Goal: Information Seeking & Learning: Learn about a topic

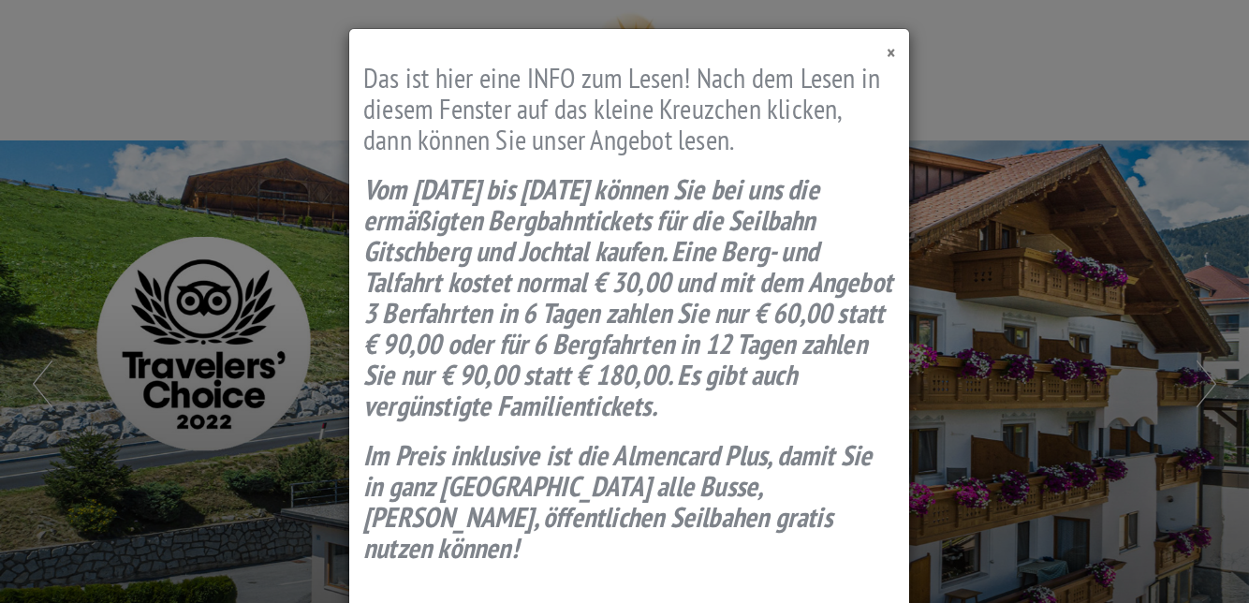
click at [886, 55] on span "×" at bounding box center [890, 52] width 8 height 25
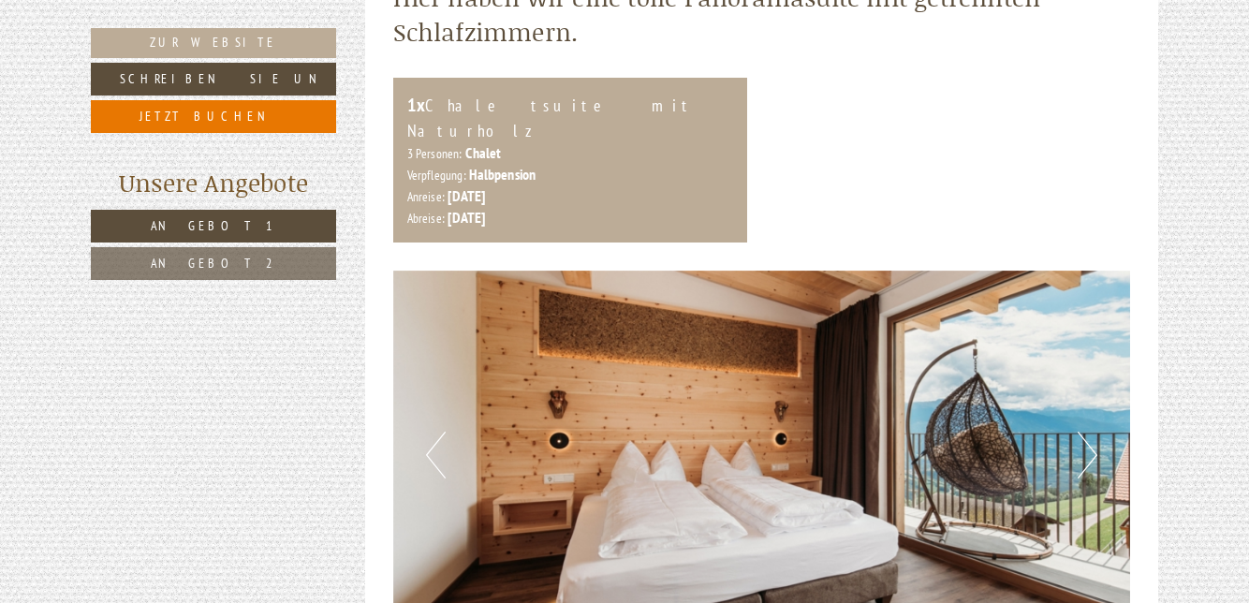
scroll to position [872, 0]
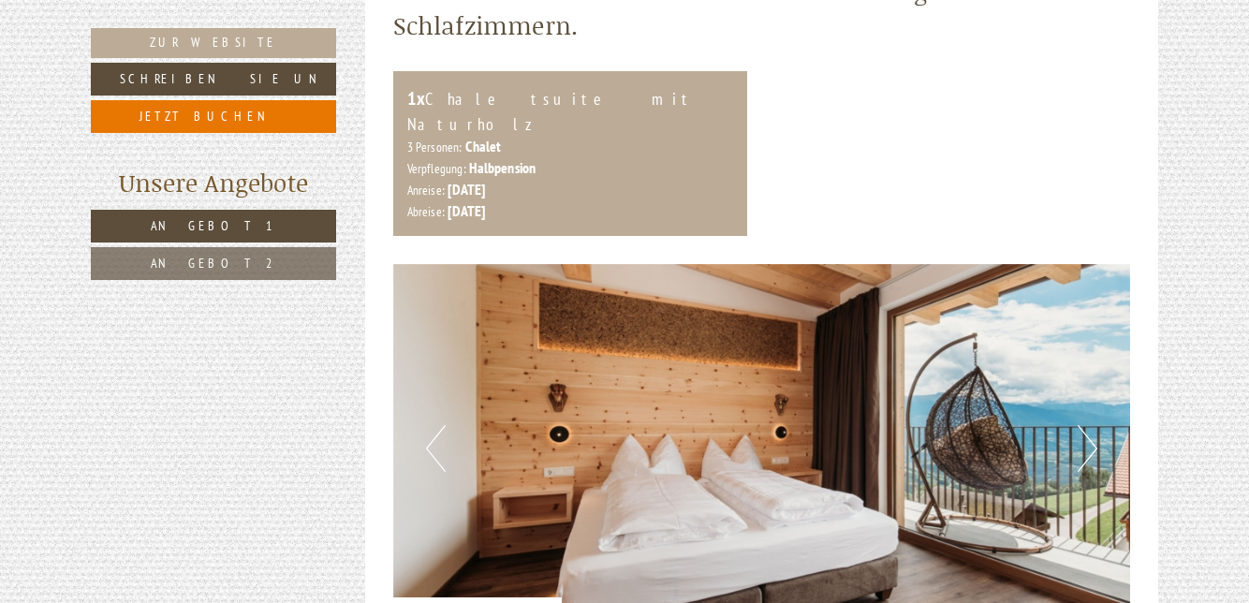
click at [1086, 425] on button "Next" at bounding box center [1087, 448] width 20 height 47
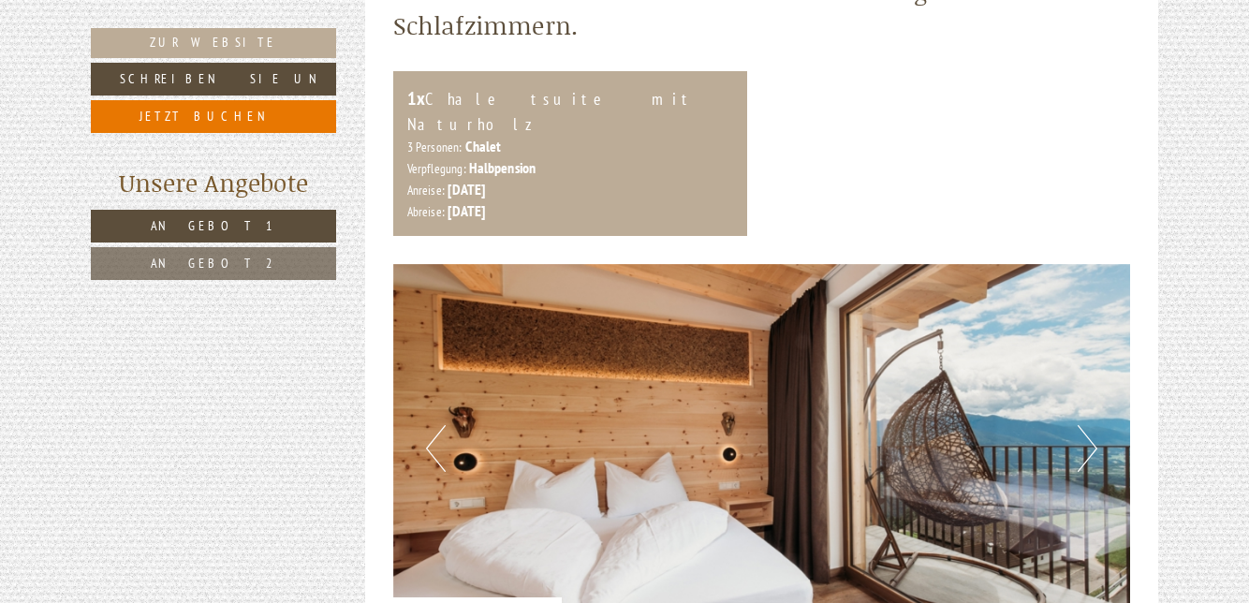
click at [1078, 432] on button "Next" at bounding box center [1087, 448] width 20 height 47
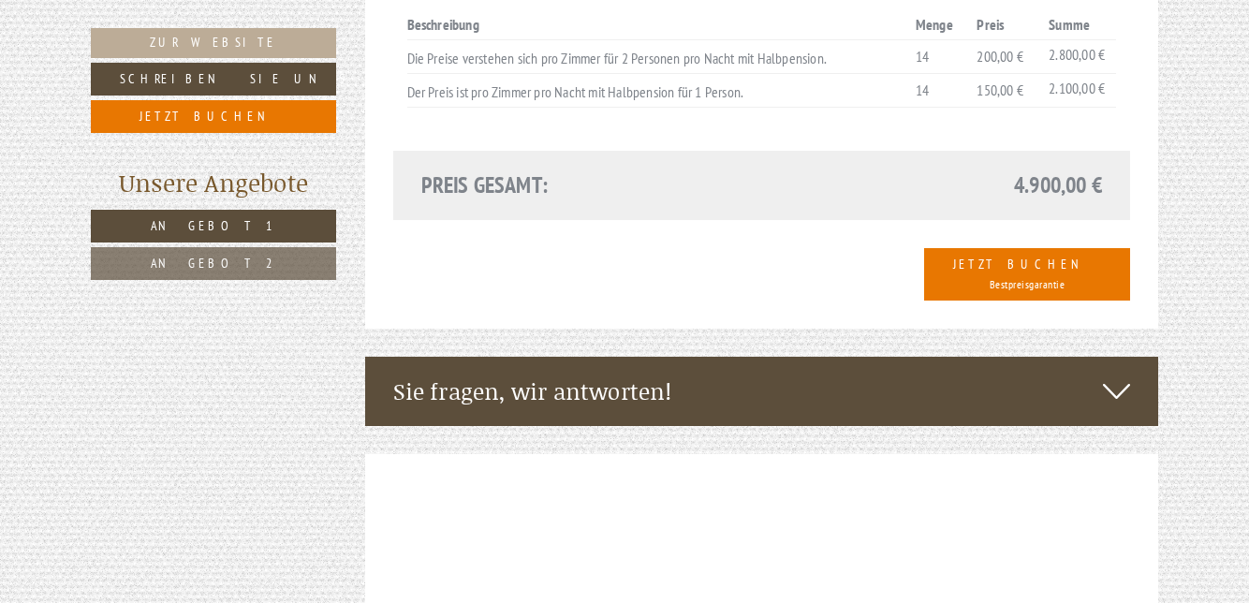
scroll to position [2982, 0]
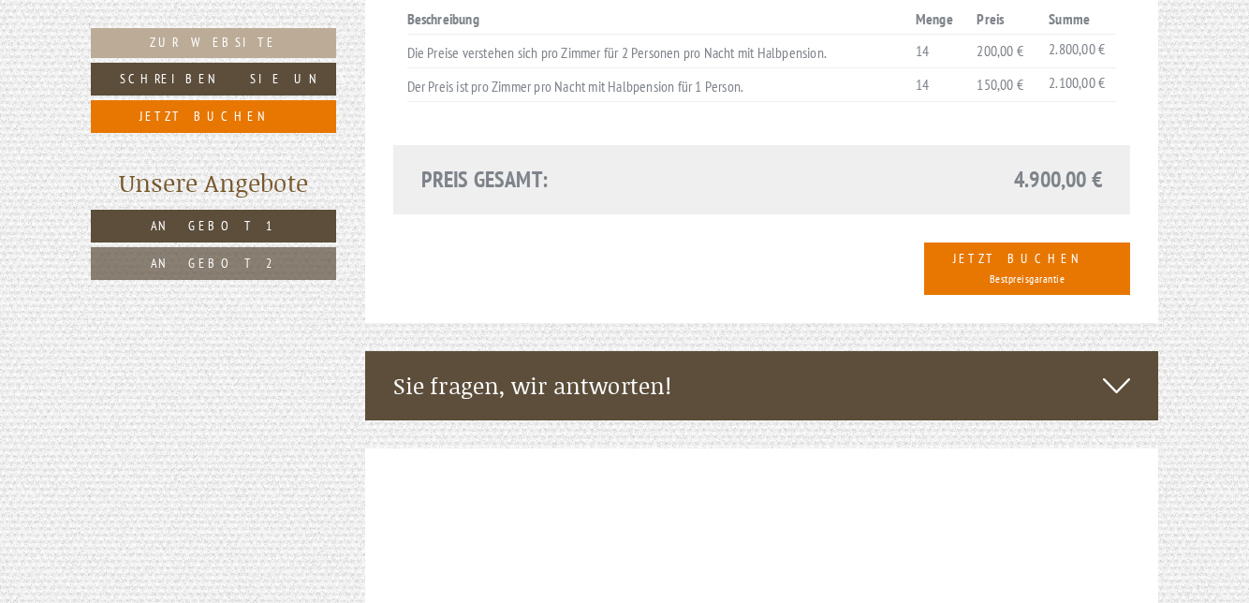
click at [1105, 370] on icon at bounding box center [1116, 386] width 27 height 32
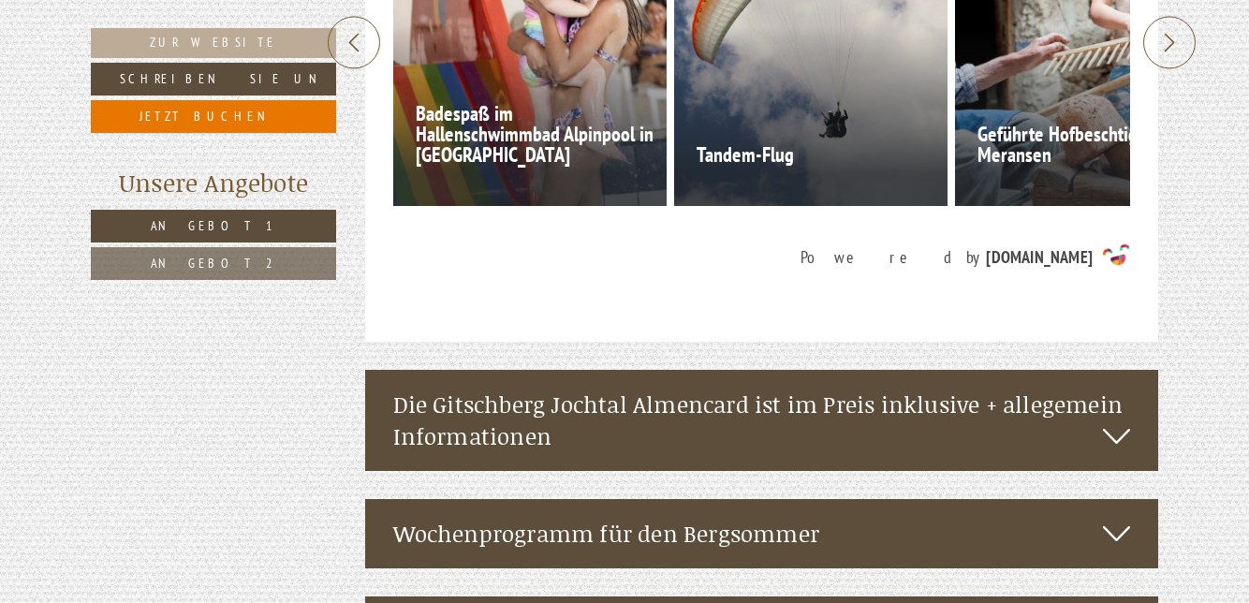
scroll to position [6095, 0]
click at [1110, 420] on icon at bounding box center [1116, 436] width 27 height 32
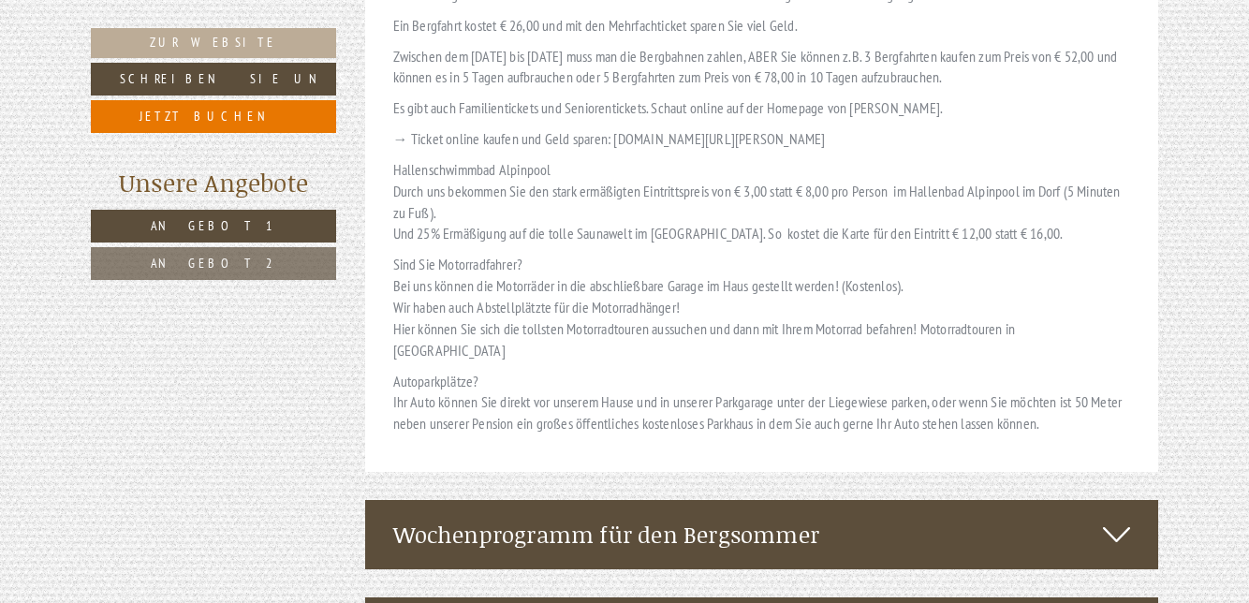
scroll to position [7333, 0]
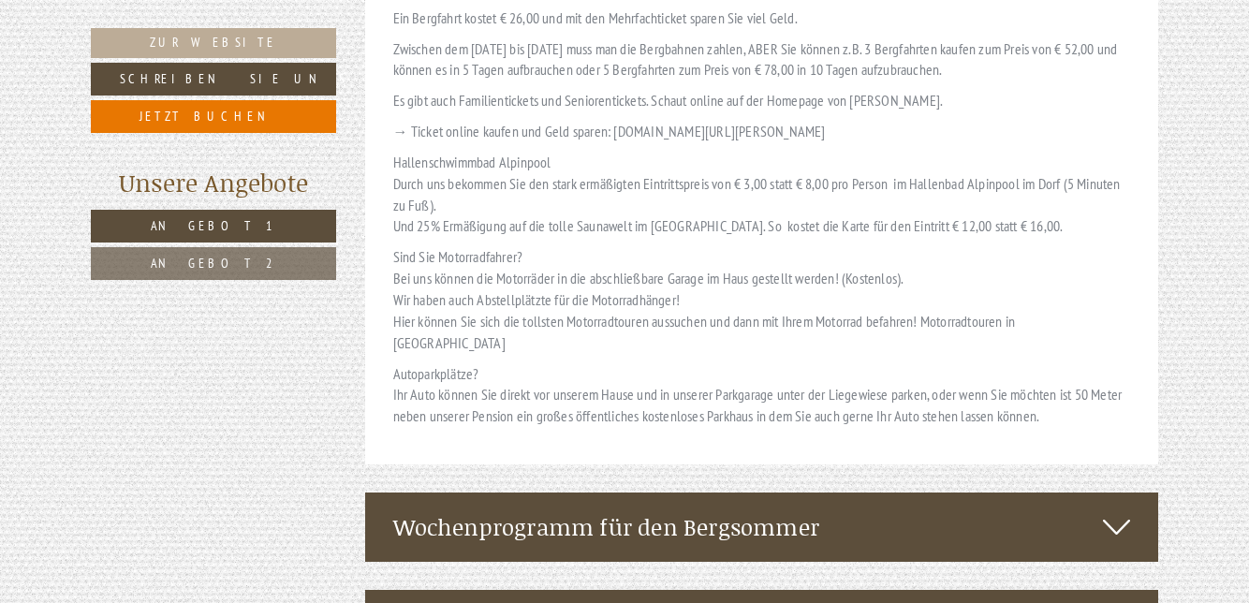
click at [1121, 511] on icon at bounding box center [1116, 527] width 27 height 32
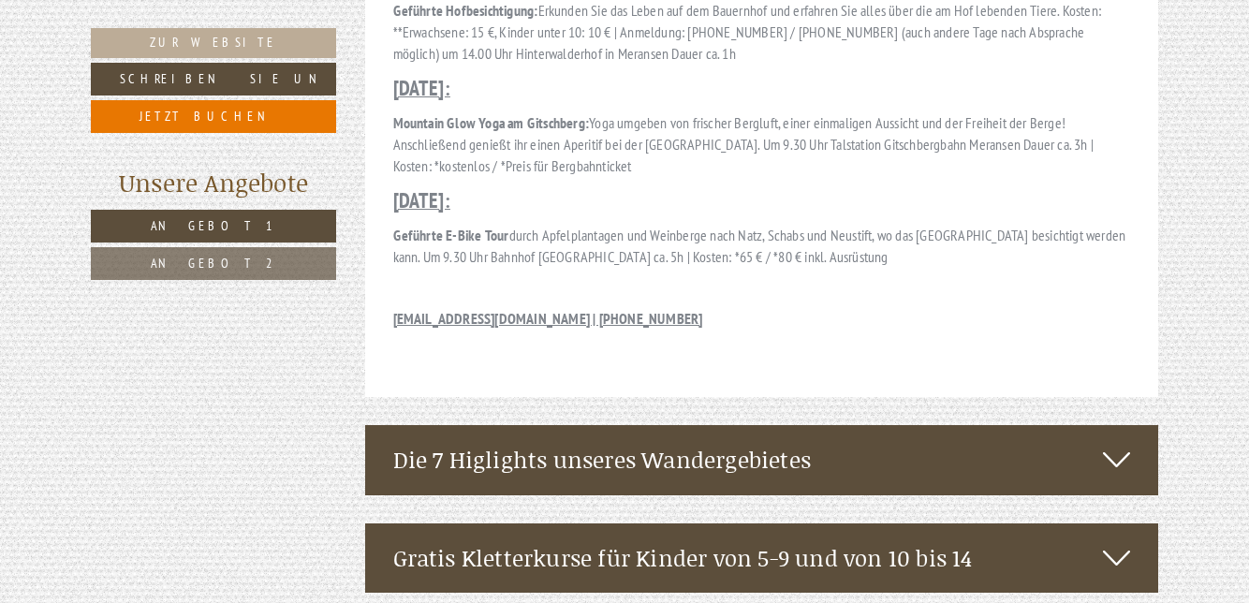
scroll to position [9338, 0]
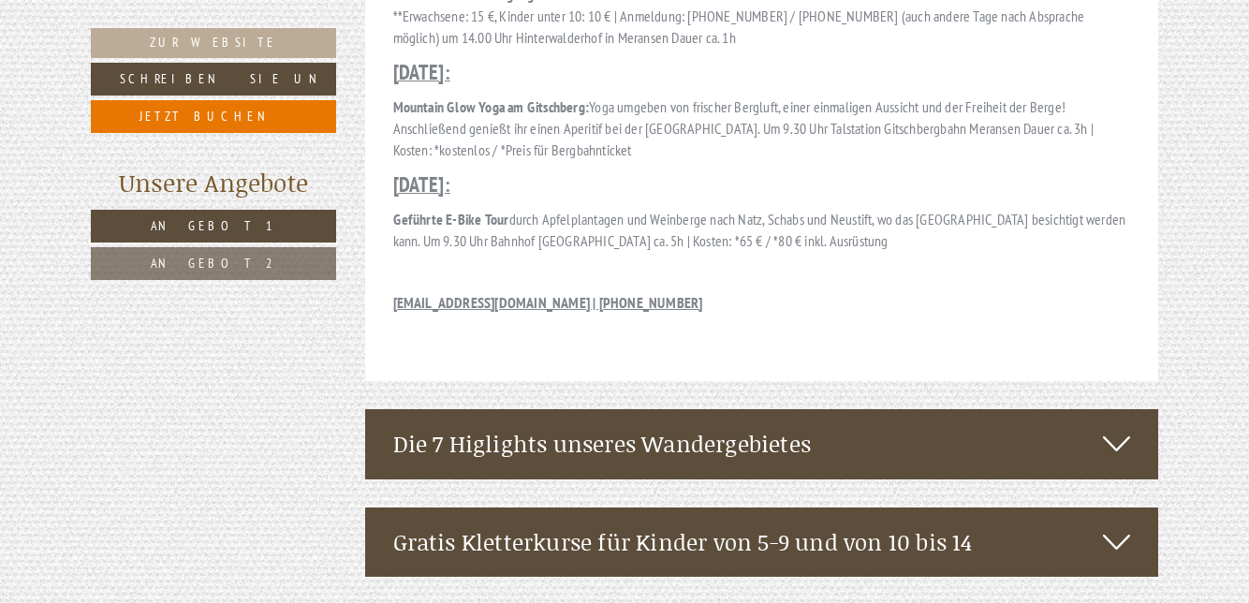
click at [1112, 428] on icon at bounding box center [1116, 444] width 27 height 32
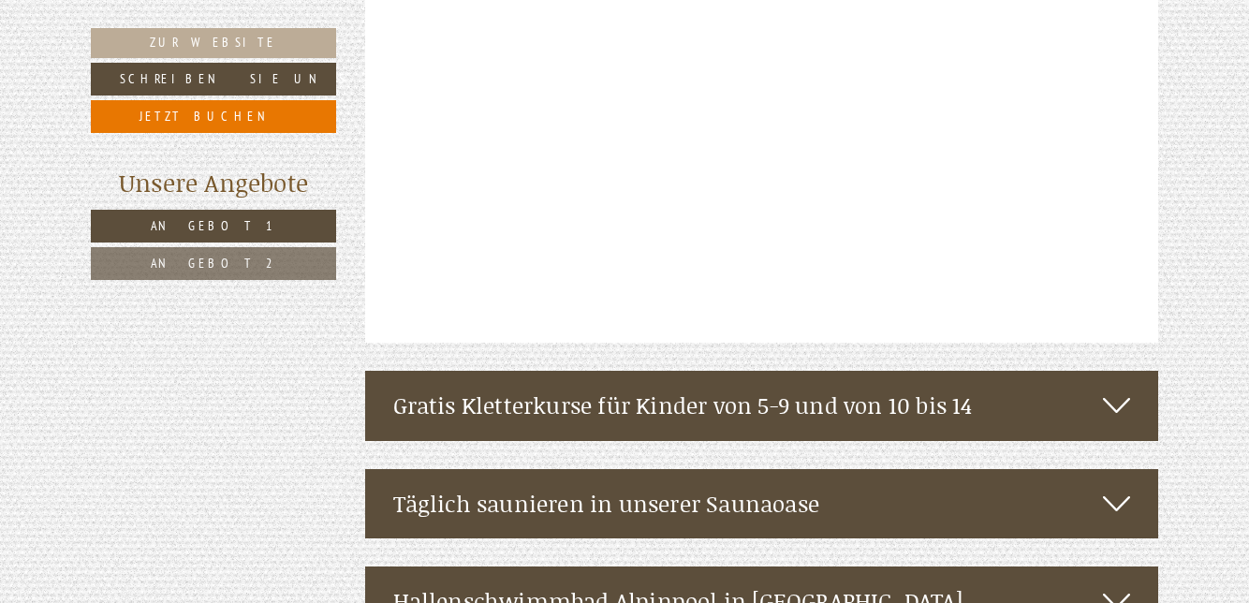
scroll to position [9920, 0]
click at [1114, 488] on icon at bounding box center [1116, 504] width 27 height 32
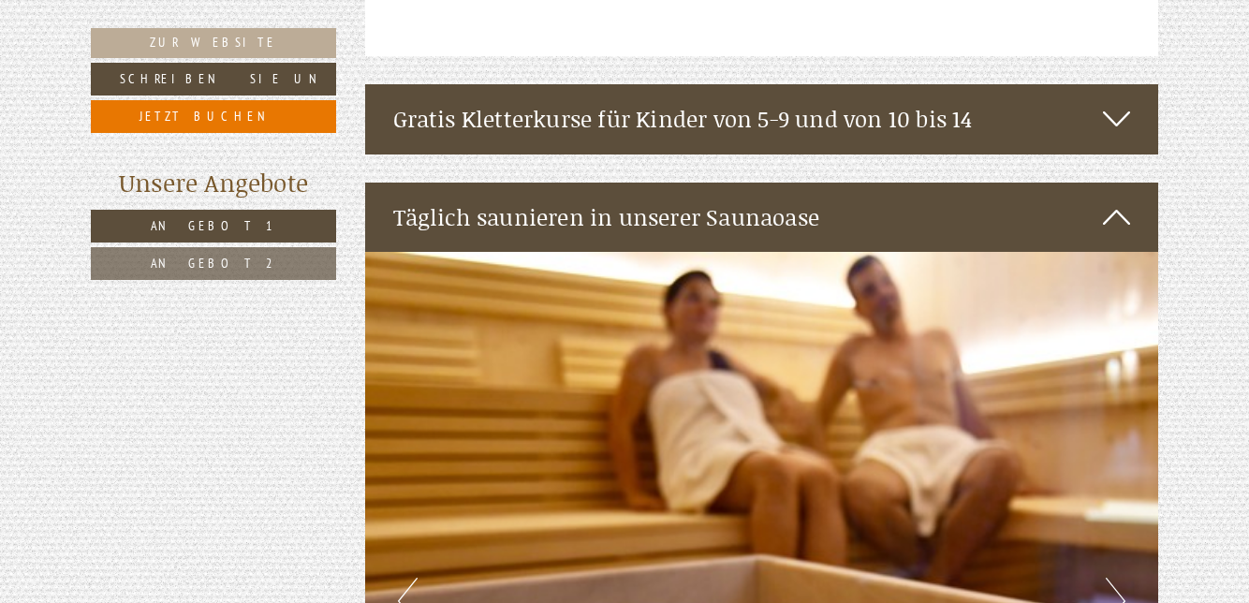
scroll to position [10219, 0]
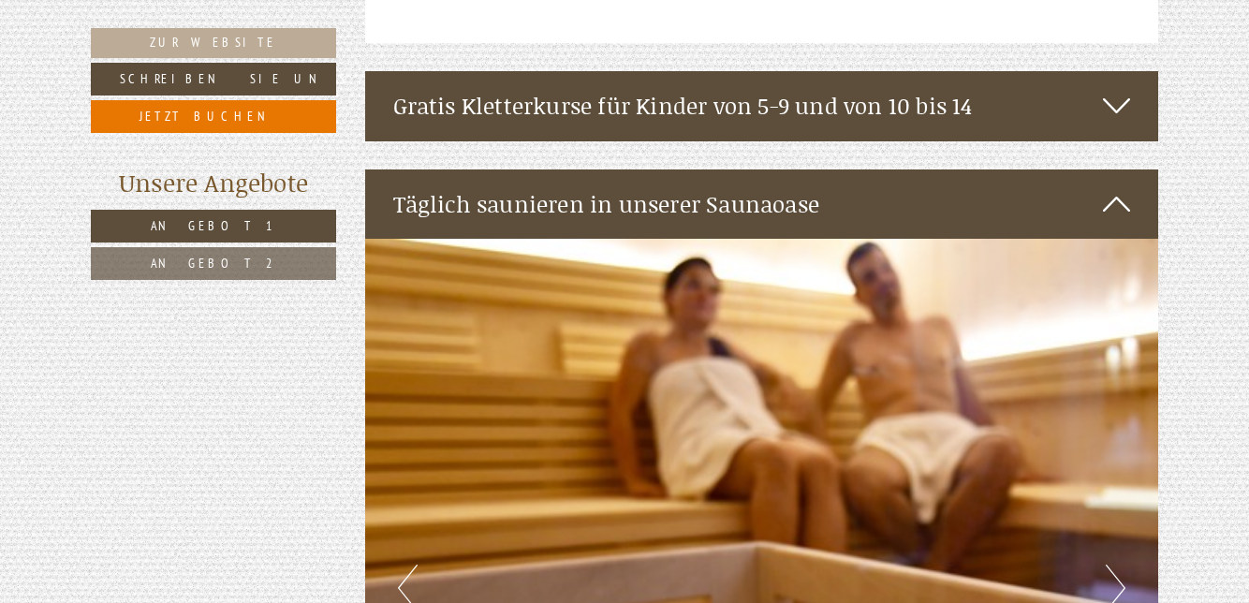
click at [1108, 564] on button "Next" at bounding box center [1115, 587] width 20 height 47
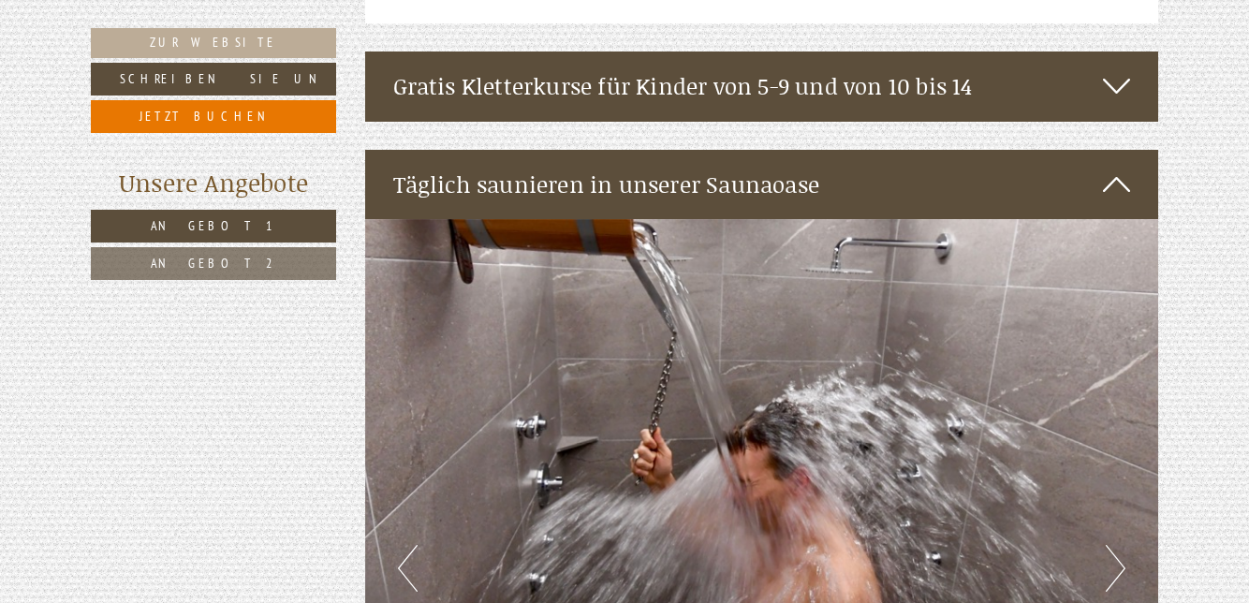
click at [1114, 545] on button "Next" at bounding box center [1115, 568] width 20 height 47
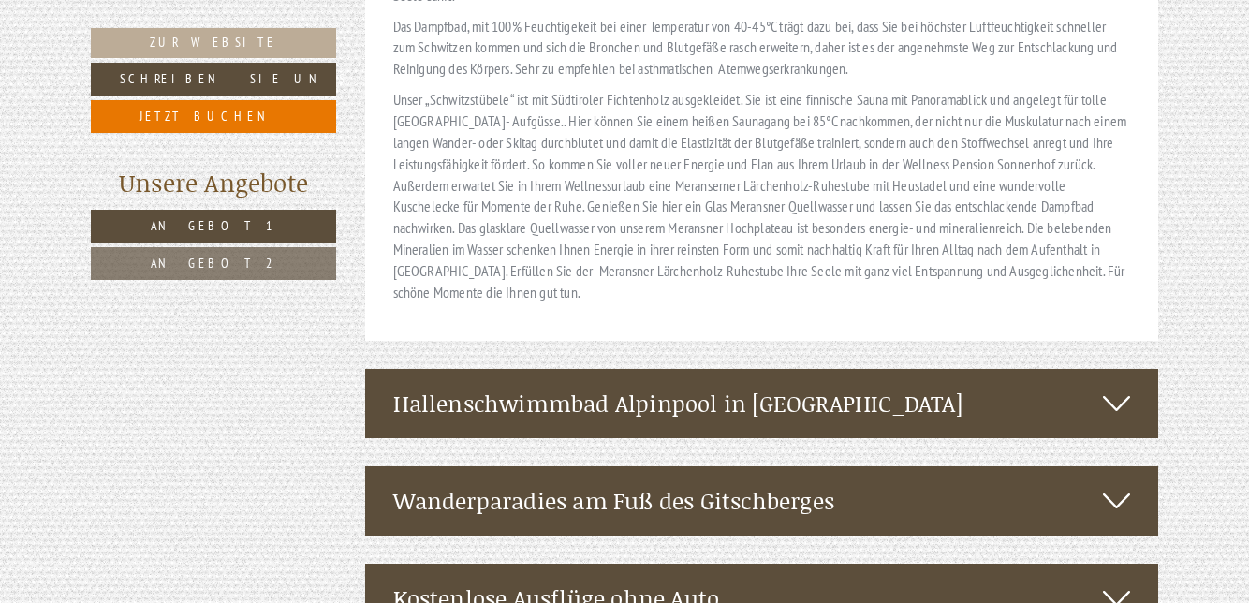
scroll to position [11878, 0]
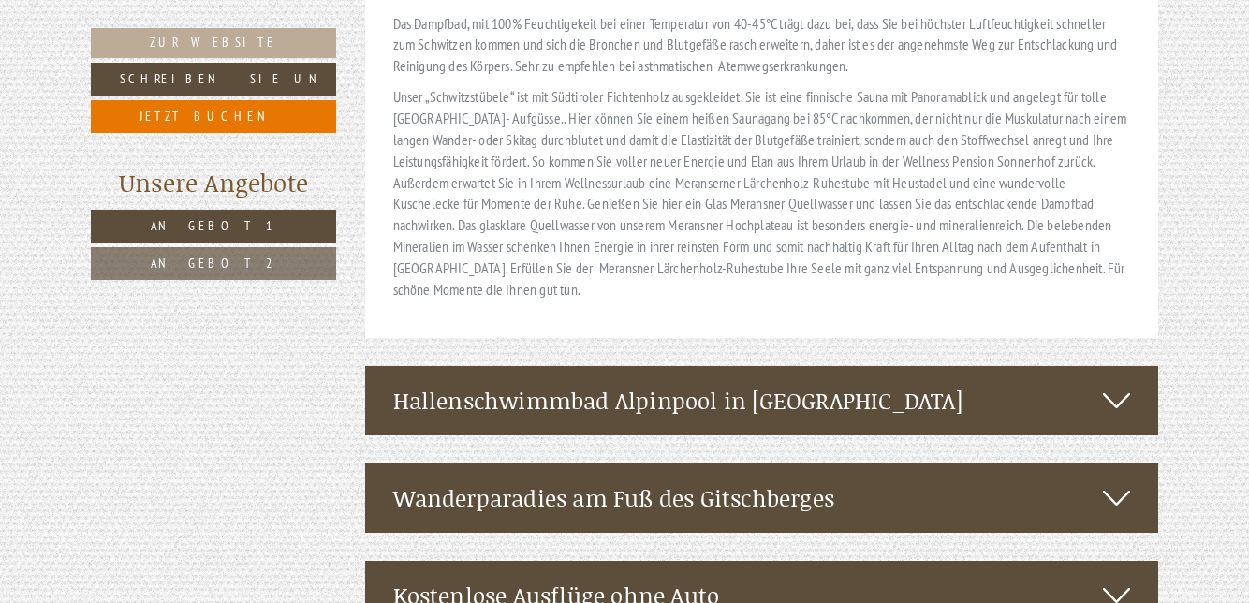
click at [1114, 482] on icon at bounding box center [1116, 498] width 27 height 32
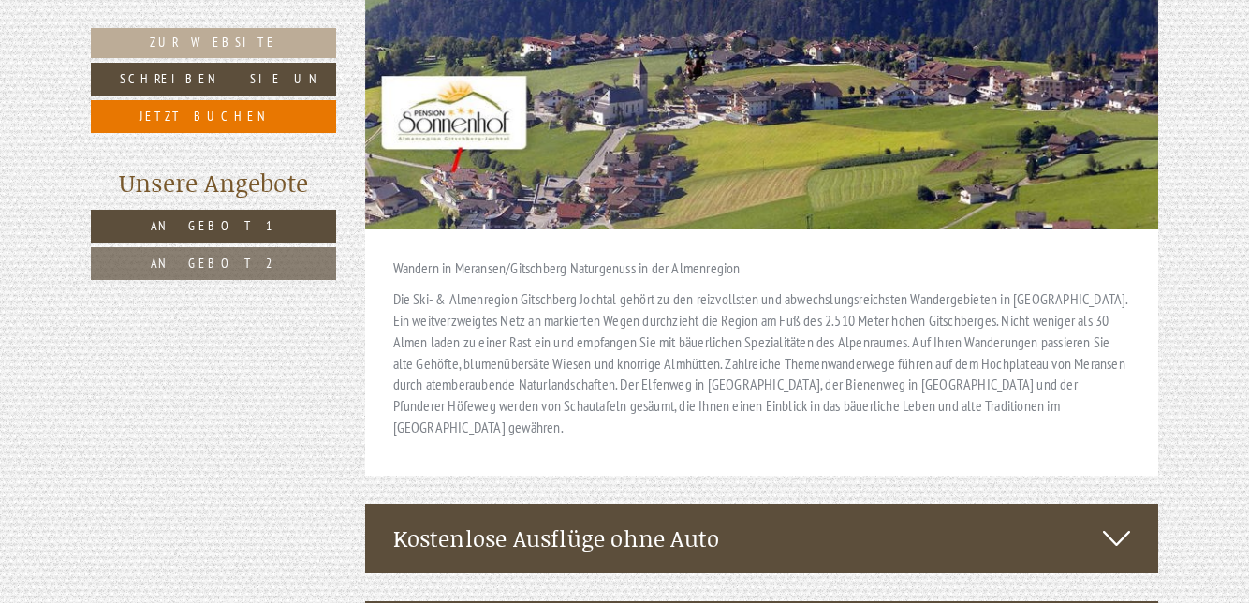
scroll to position [12579, 0]
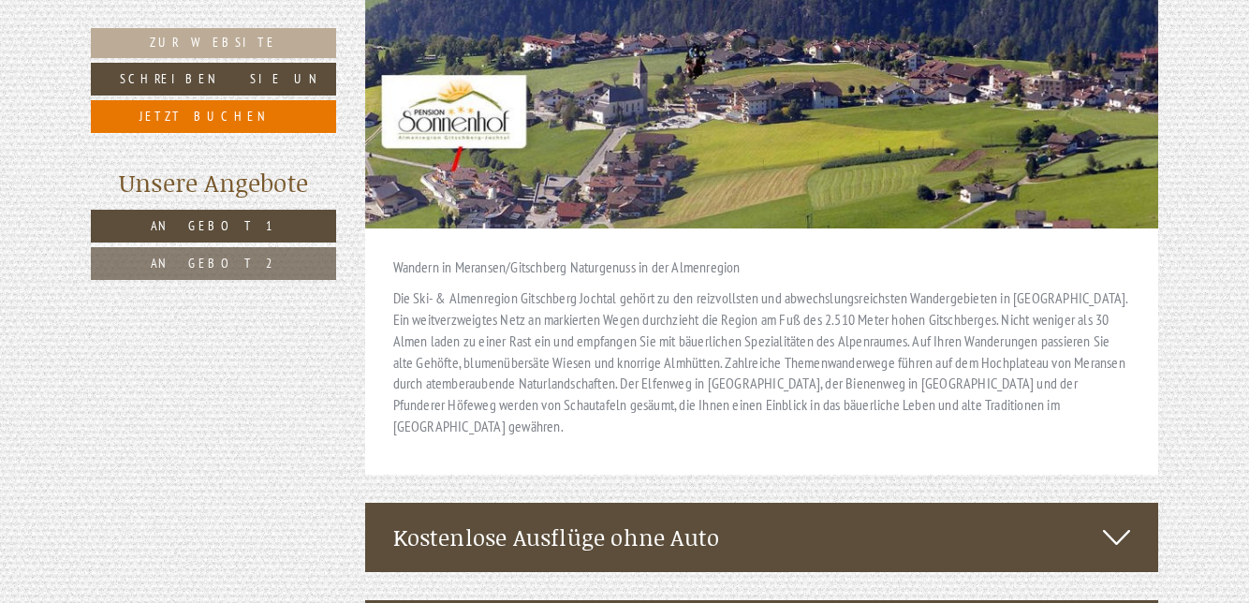
click at [1114, 521] on icon at bounding box center [1116, 537] width 27 height 32
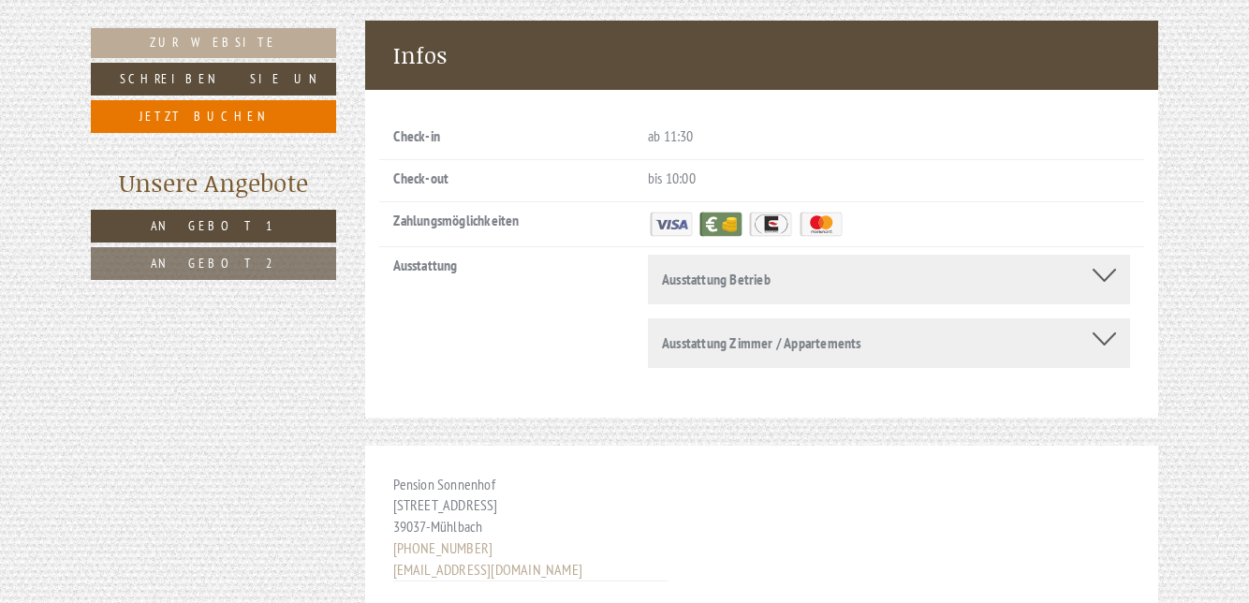
scroll to position [15066, 0]
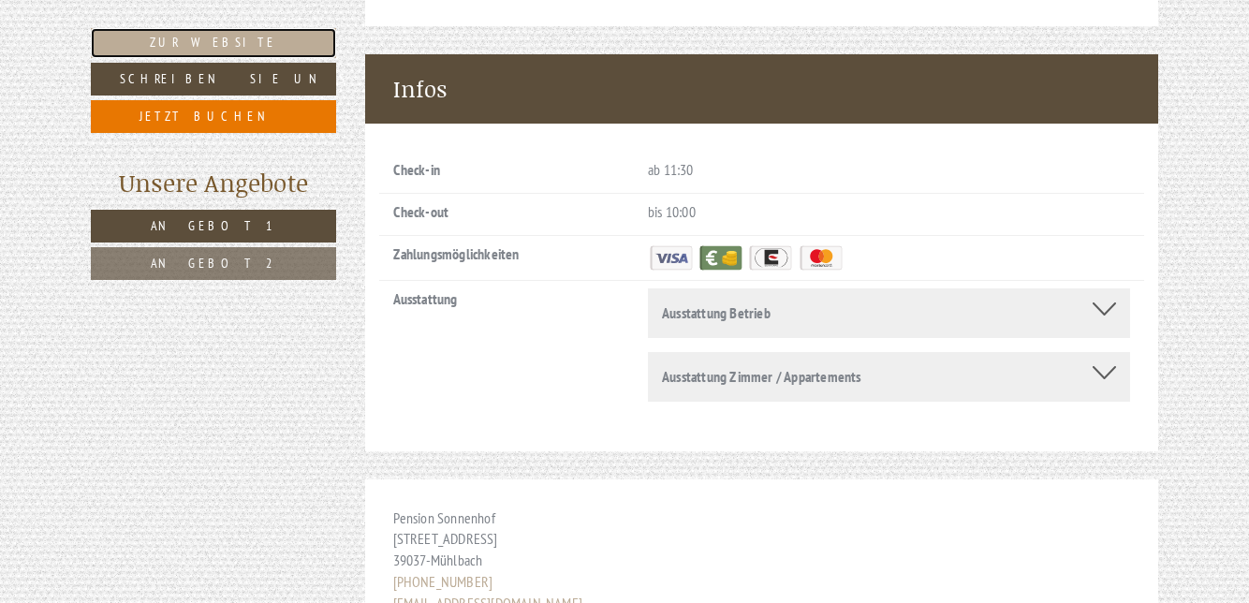
click at [168, 38] on link "Zur Website" at bounding box center [213, 43] width 245 height 30
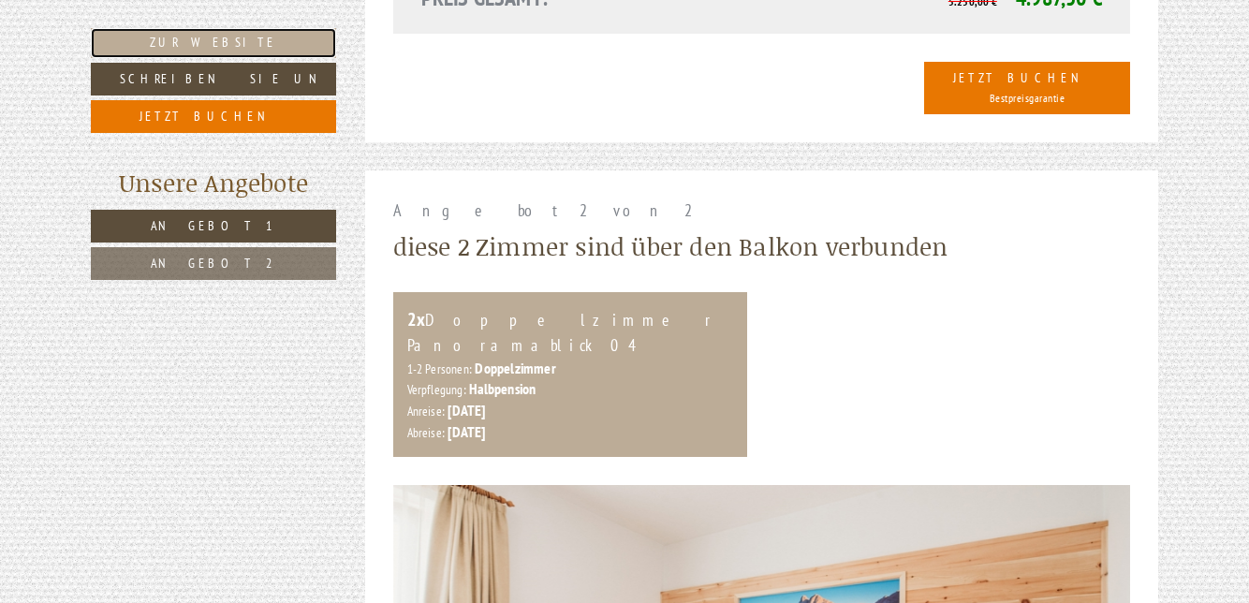
scroll to position [1917, 0]
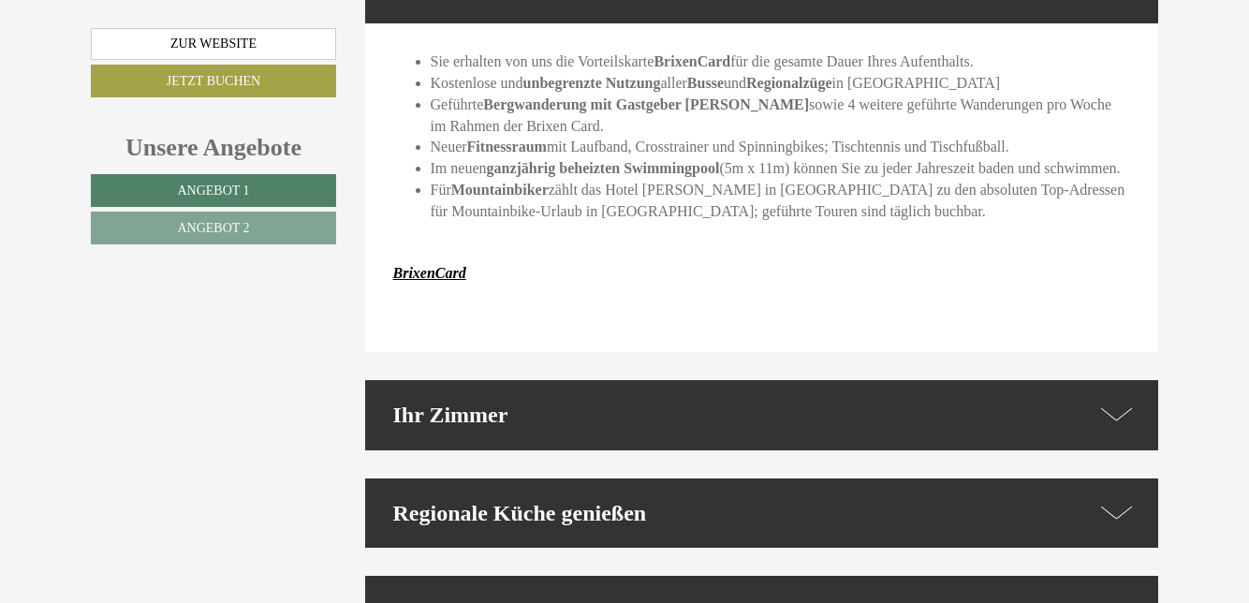
scroll to position [4062, 0]
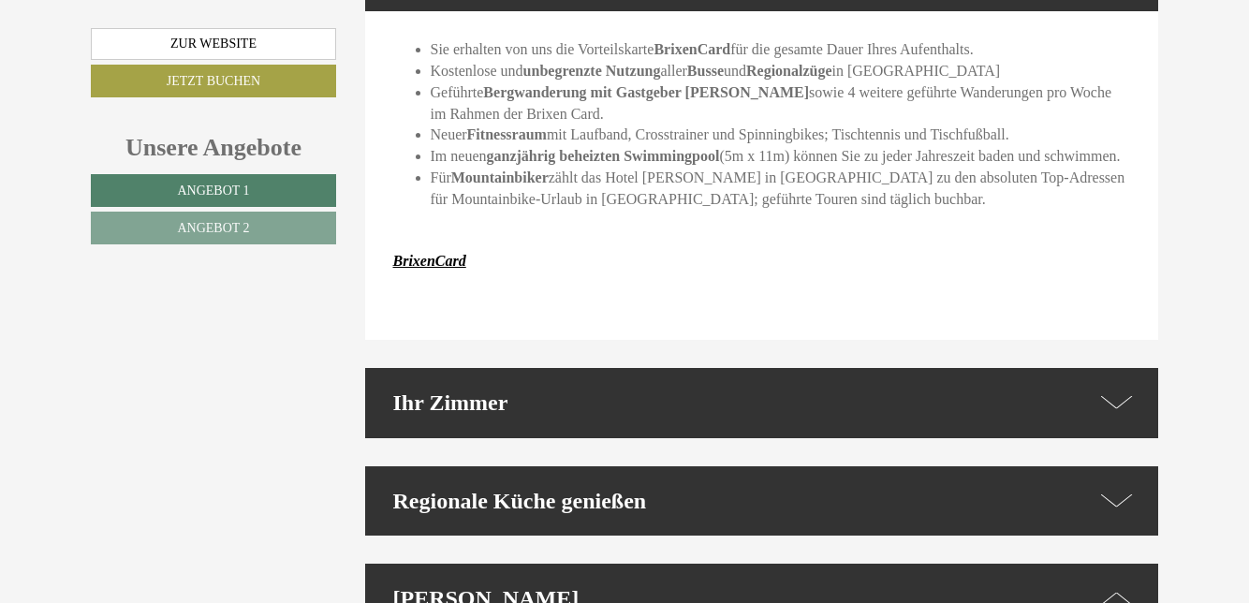
click at [1116, 417] on icon at bounding box center [1117, 402] width 32 height 27
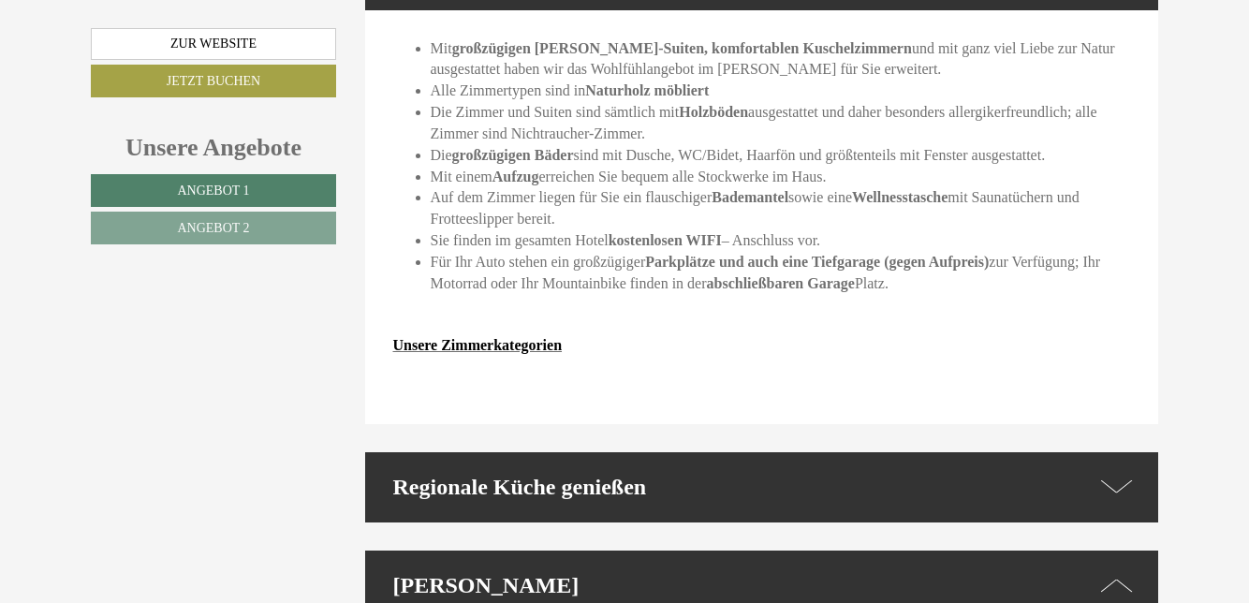
scroll to position [4491, 0]
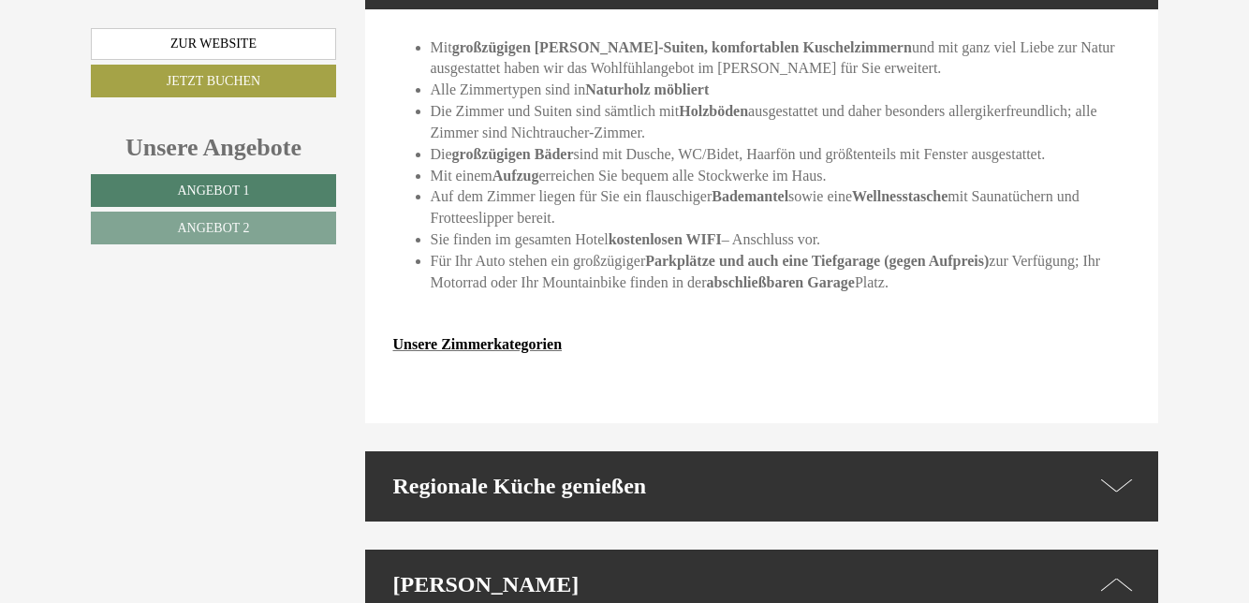
click at [1114, 500] on icon at bounding box center [1117, 486] width 32 height 27
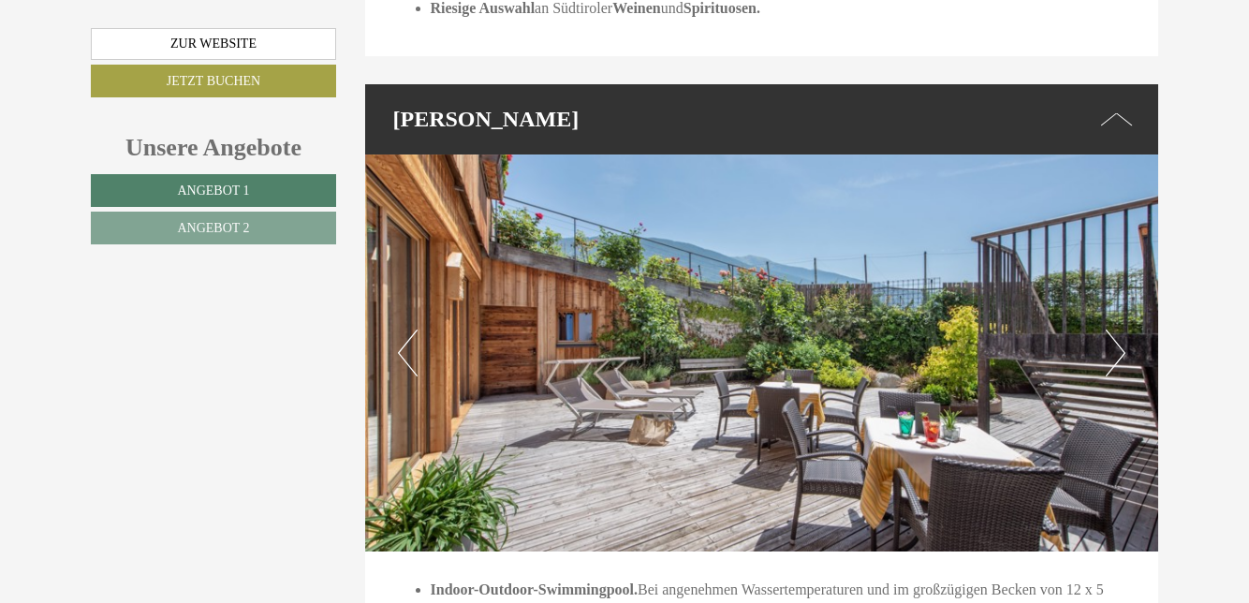
scroll to position [5567, 0]
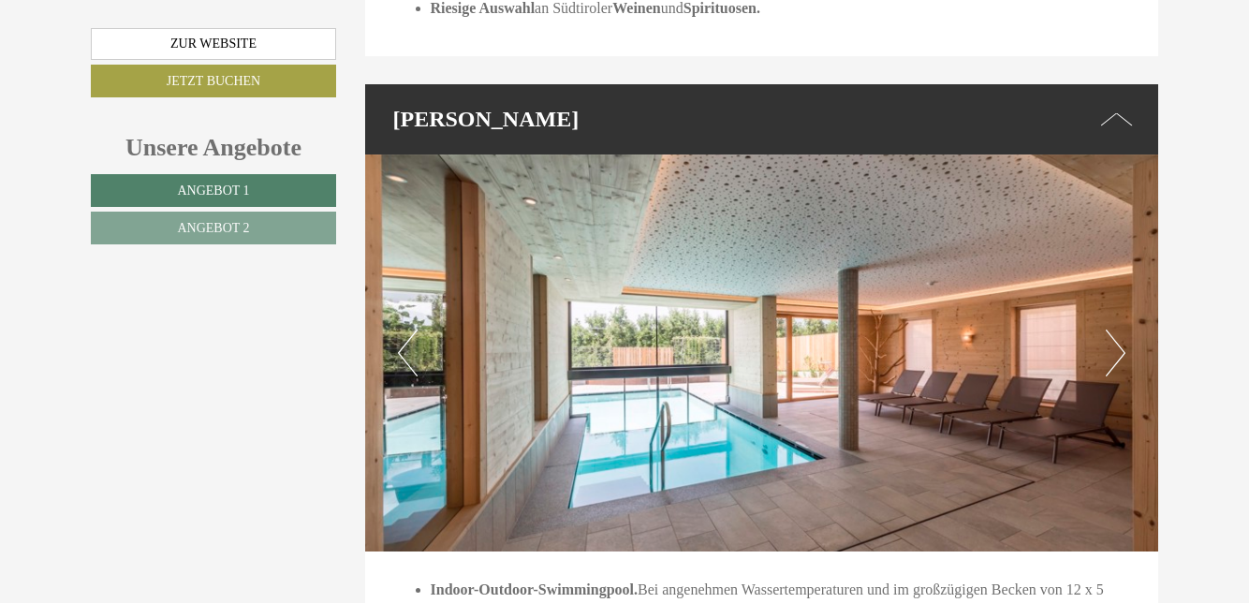
click at [1119, 376] on button "Next" at bounding box center [1115, 352] width 20 height 47
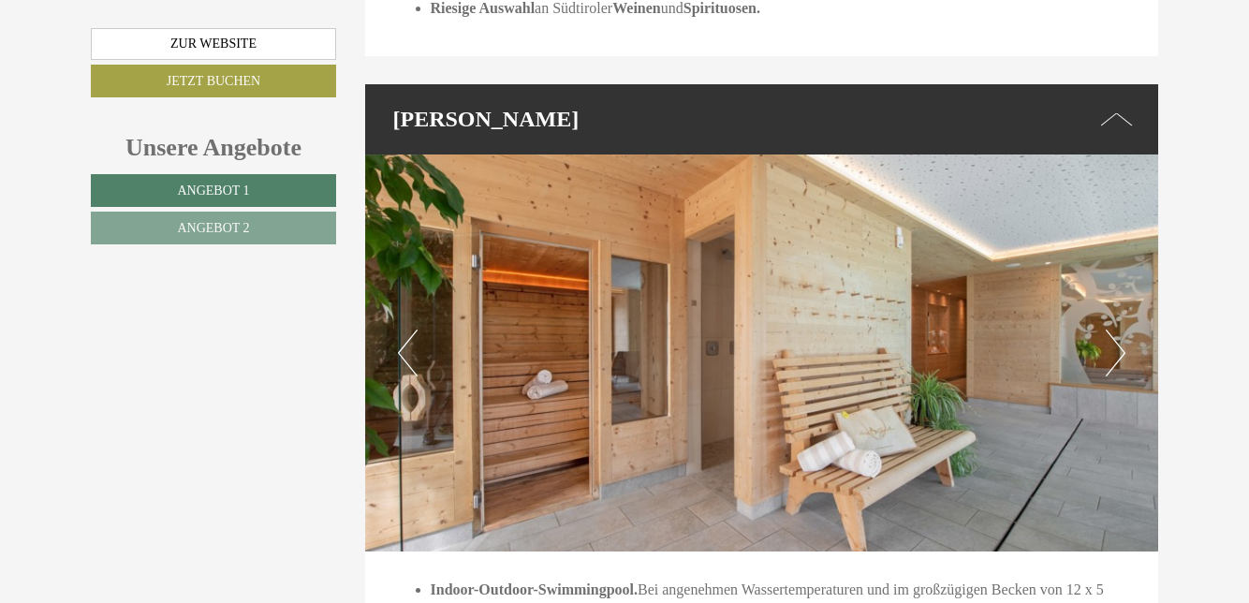
click at [1118, 376] on button "Next" at bounding box center [1115, 352] width 20 height 47
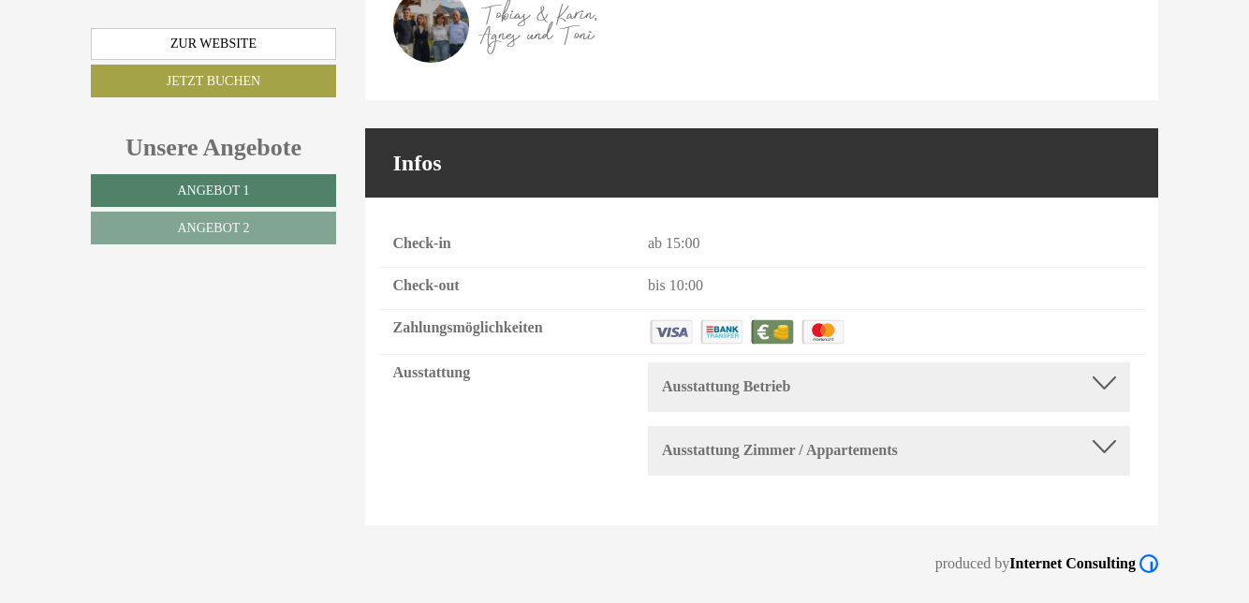
scroll to position [7725, 0]
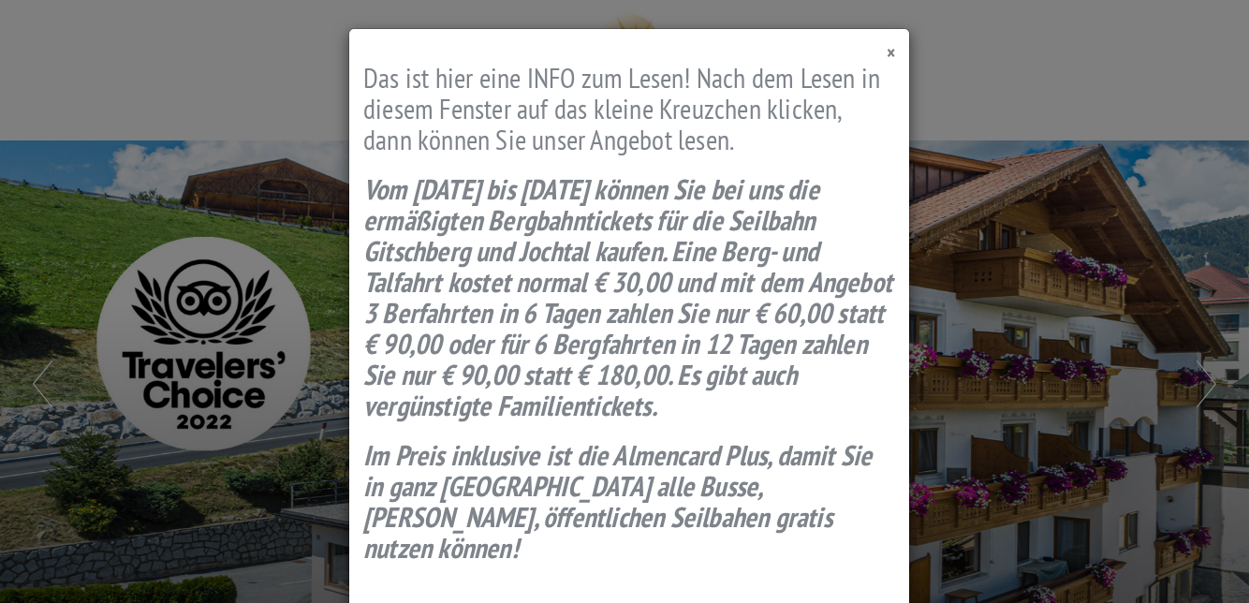
click at [887, 62] on span "×" at bounding box center [890, 52] width 8 height 25
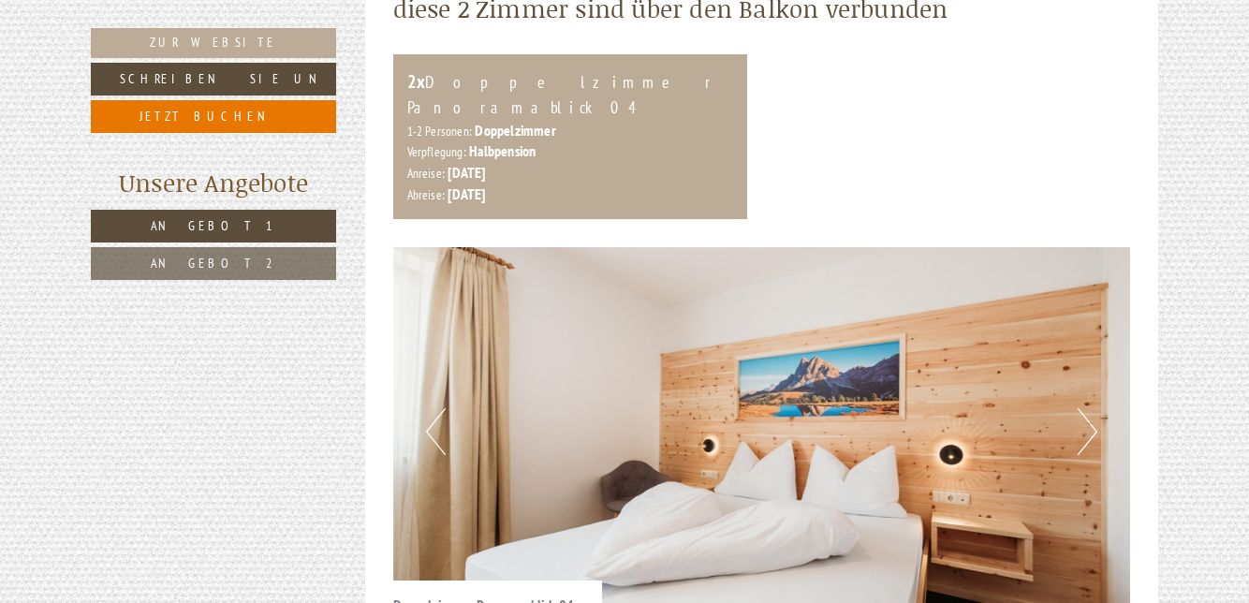
scroll to position [2157, 0]
click at [1091, 407] on button "Next" at bounding box center [1087, 430] width 20 height 47
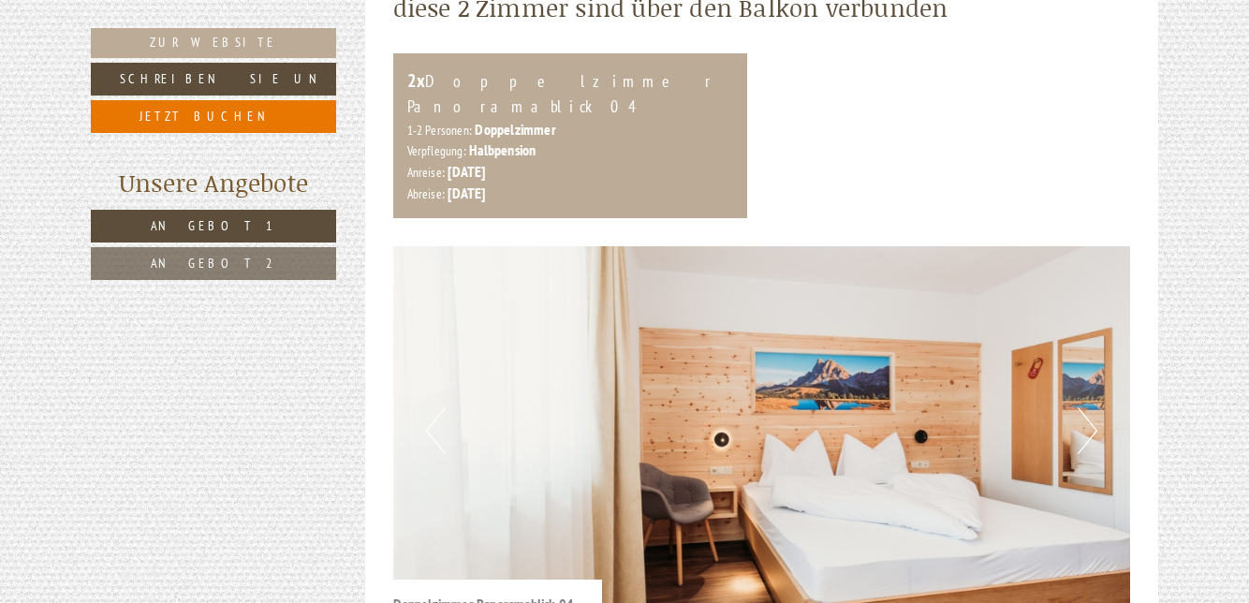
click at [1089, 407] on button "Next" at bounding box center [1087, 430] width 20 height 47
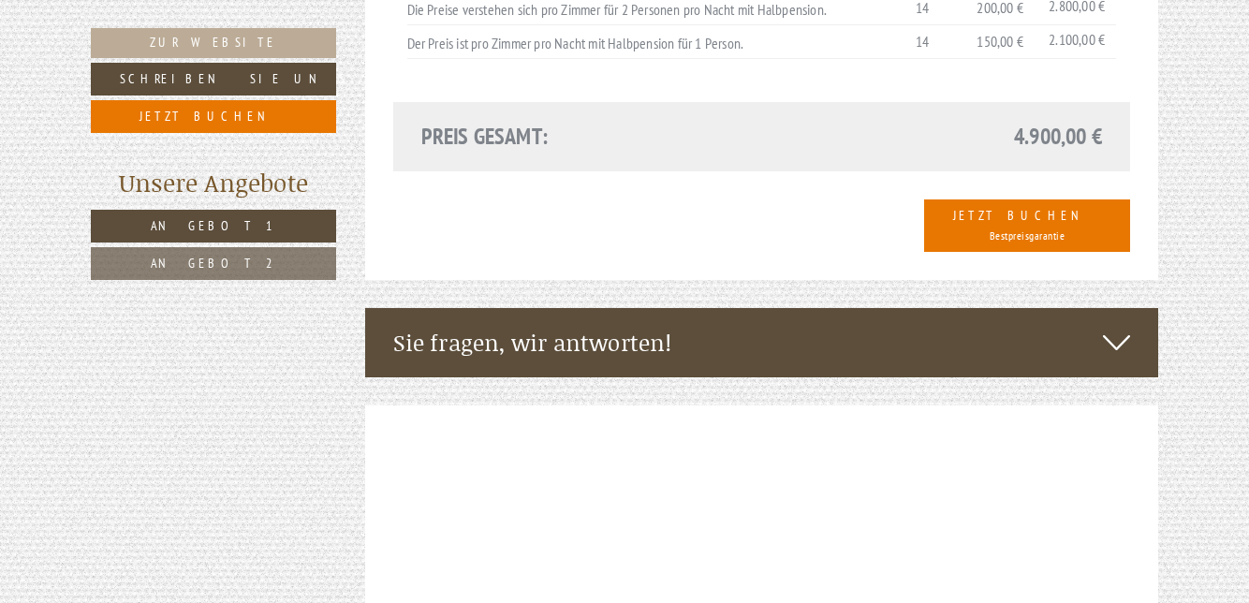
scroll to position [3020, 0]
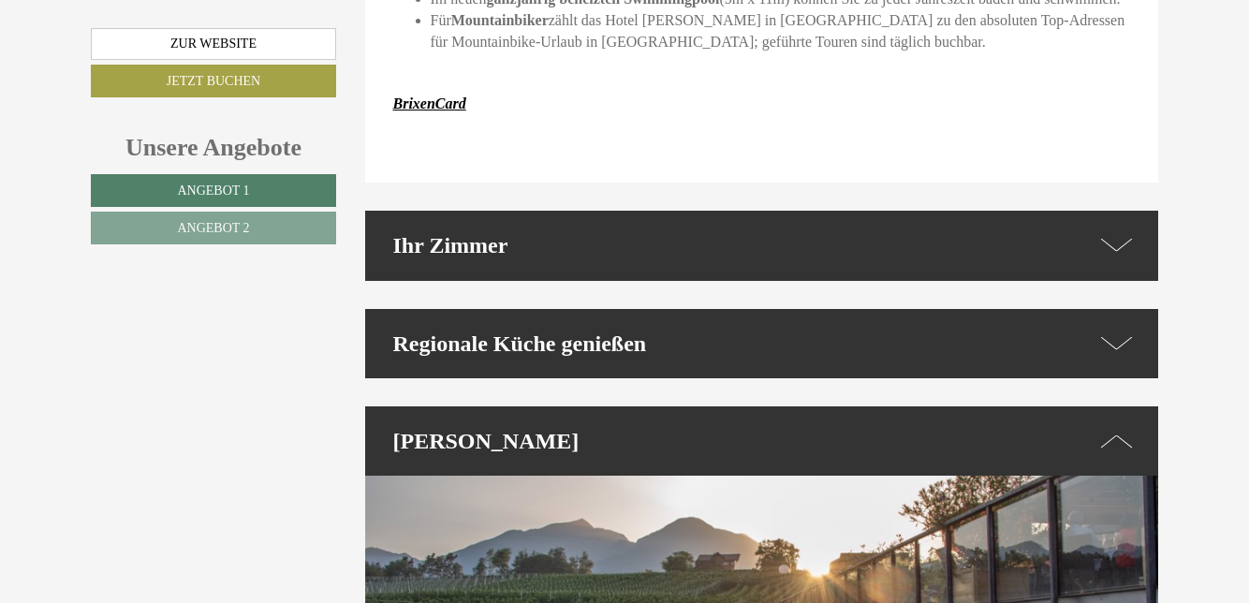
scroll to position [4235, 0]
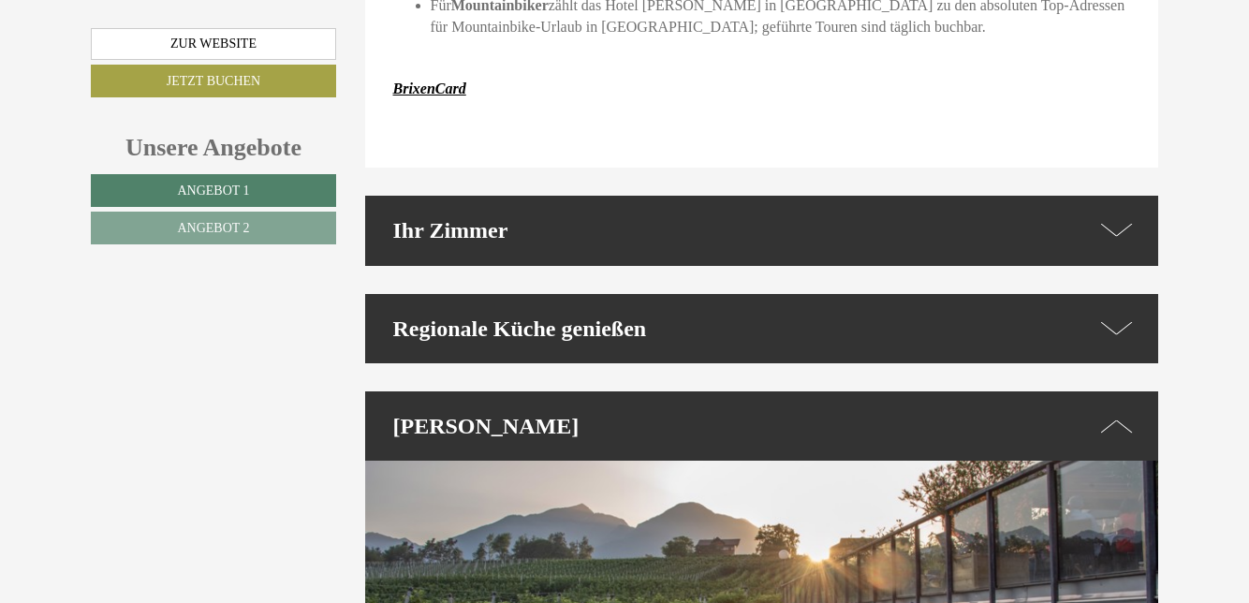
click at [1119, 342] on icon at bounding box center [1117, 328] width 32 height 27
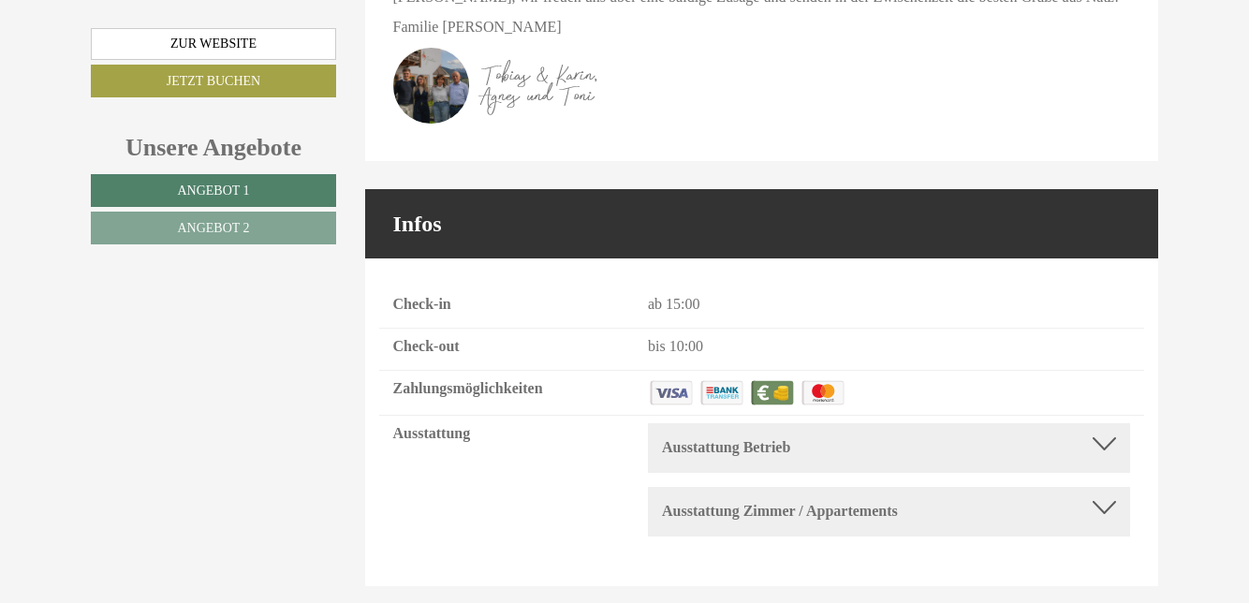
scroll to position [7310, 0]
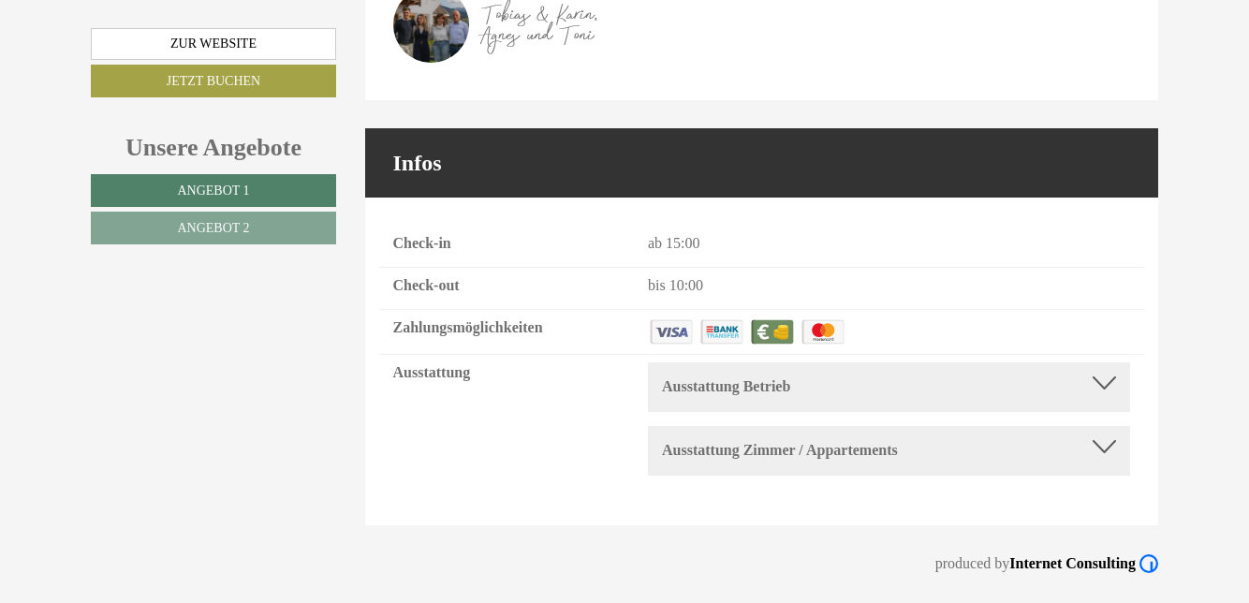
click at [1104, 461] on div "Ausstattung Zimmer / Appartements" at bounding box center [889, 451] width 454 height 22
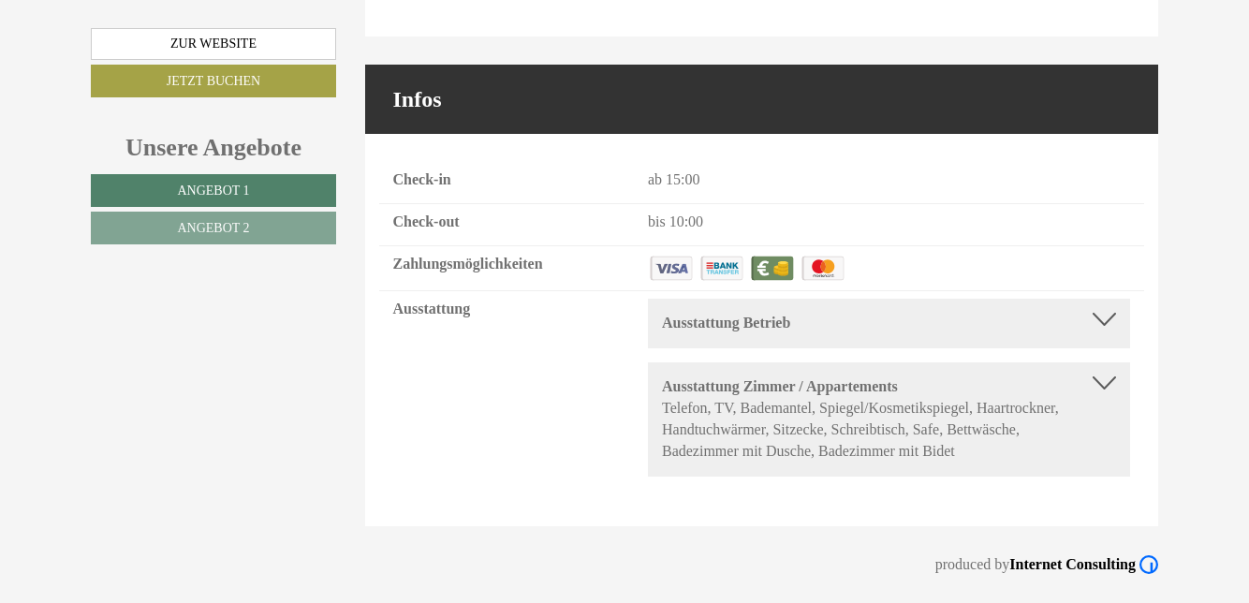
scroll to position [7375, 0]
click at [1105, 326] on div at bounding box center [1103, 319] width 23 height 13
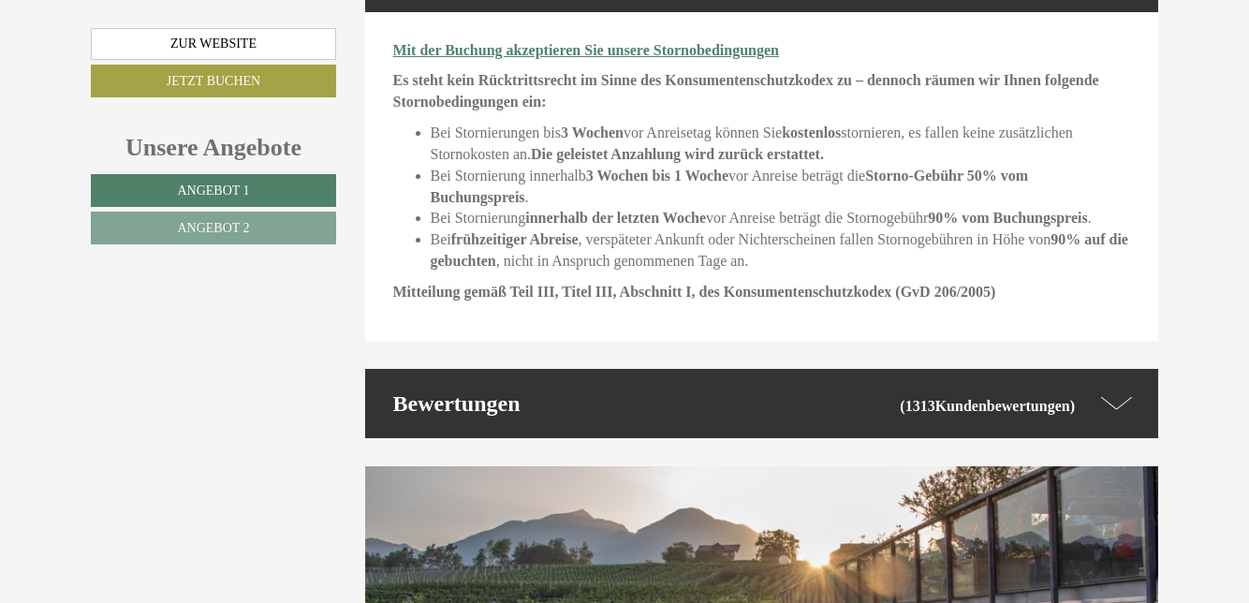
click at [159, 222] on link "Angebot 2" at bounding box center [213, 228] width 245 height 33
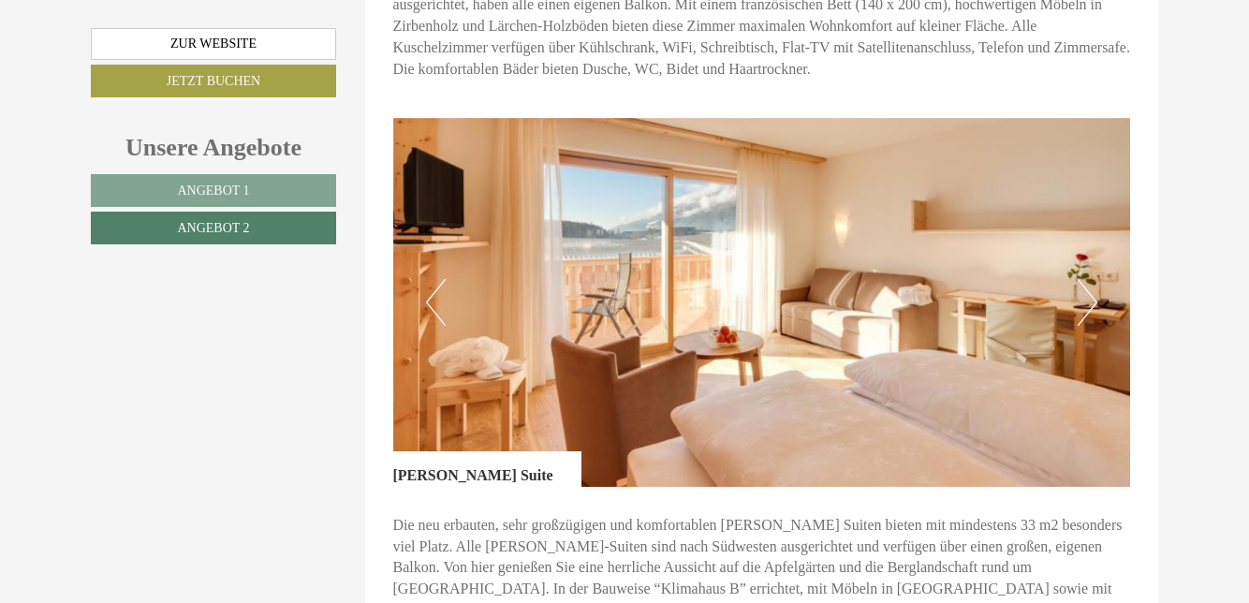
scroll to position [1449, 0]
